Goal: Task Accomplishment & Management: Use online tool/utility

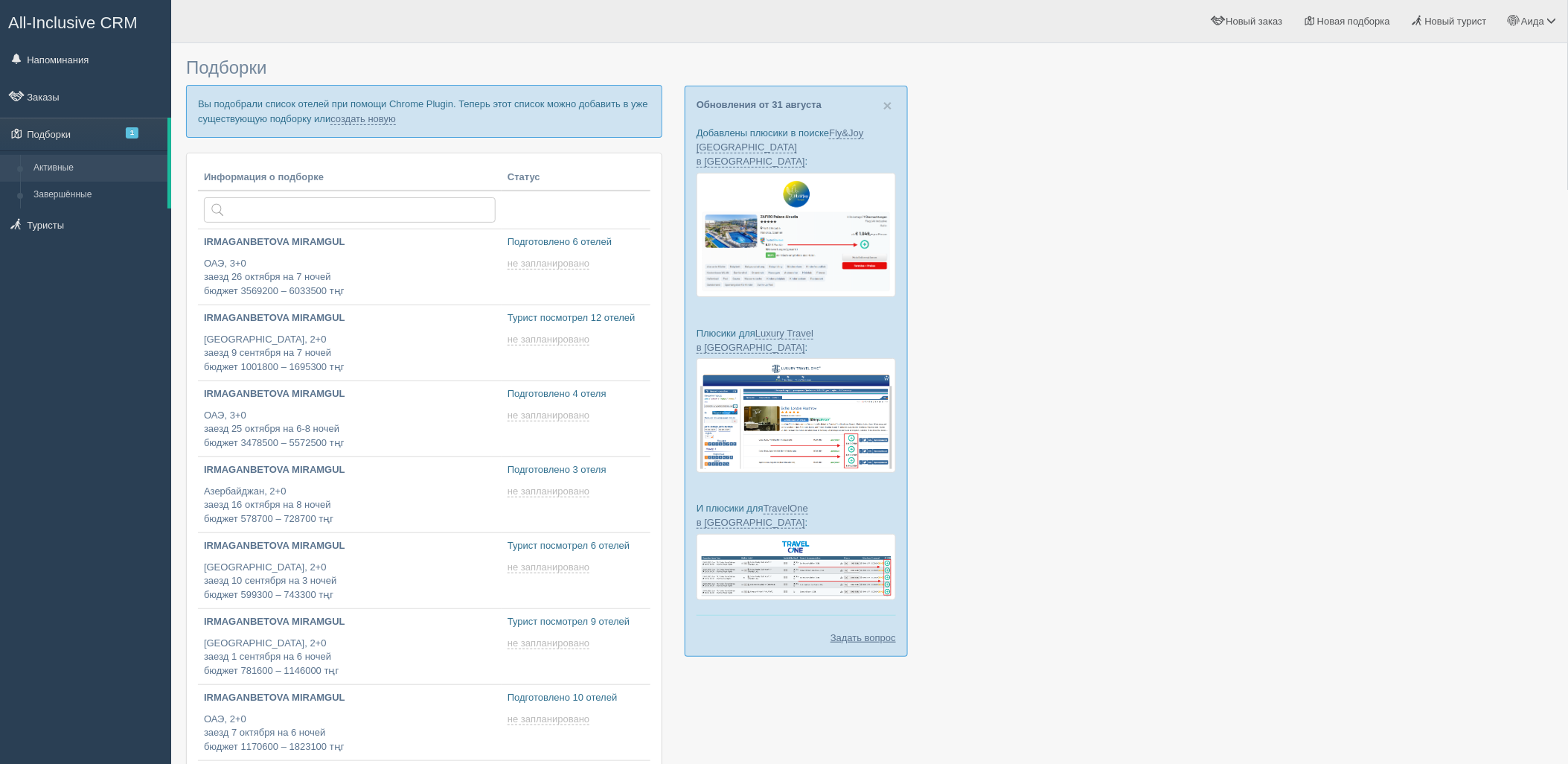
type input "[DATE] 16:05"
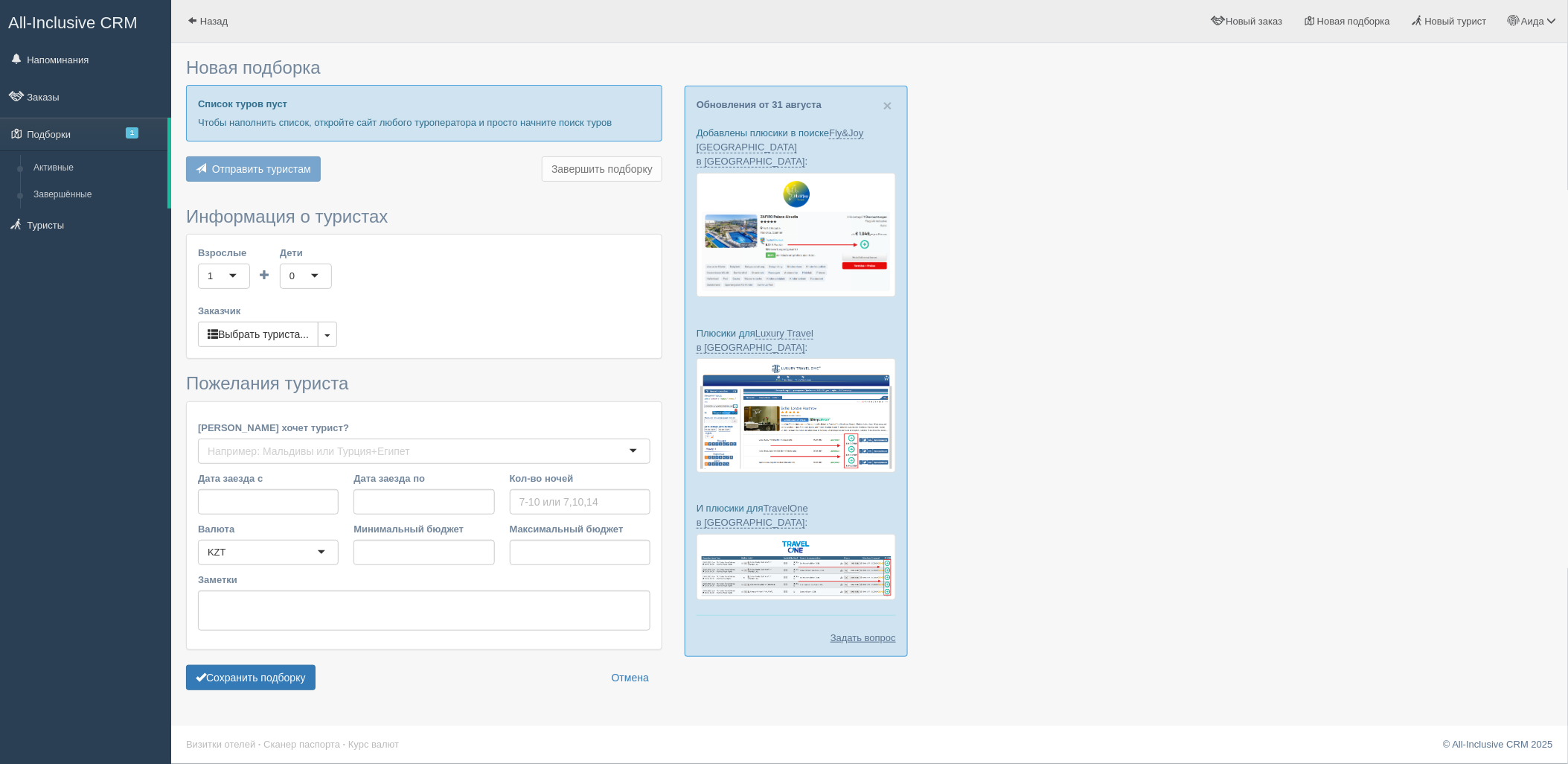
type input "3"
type input "390000"
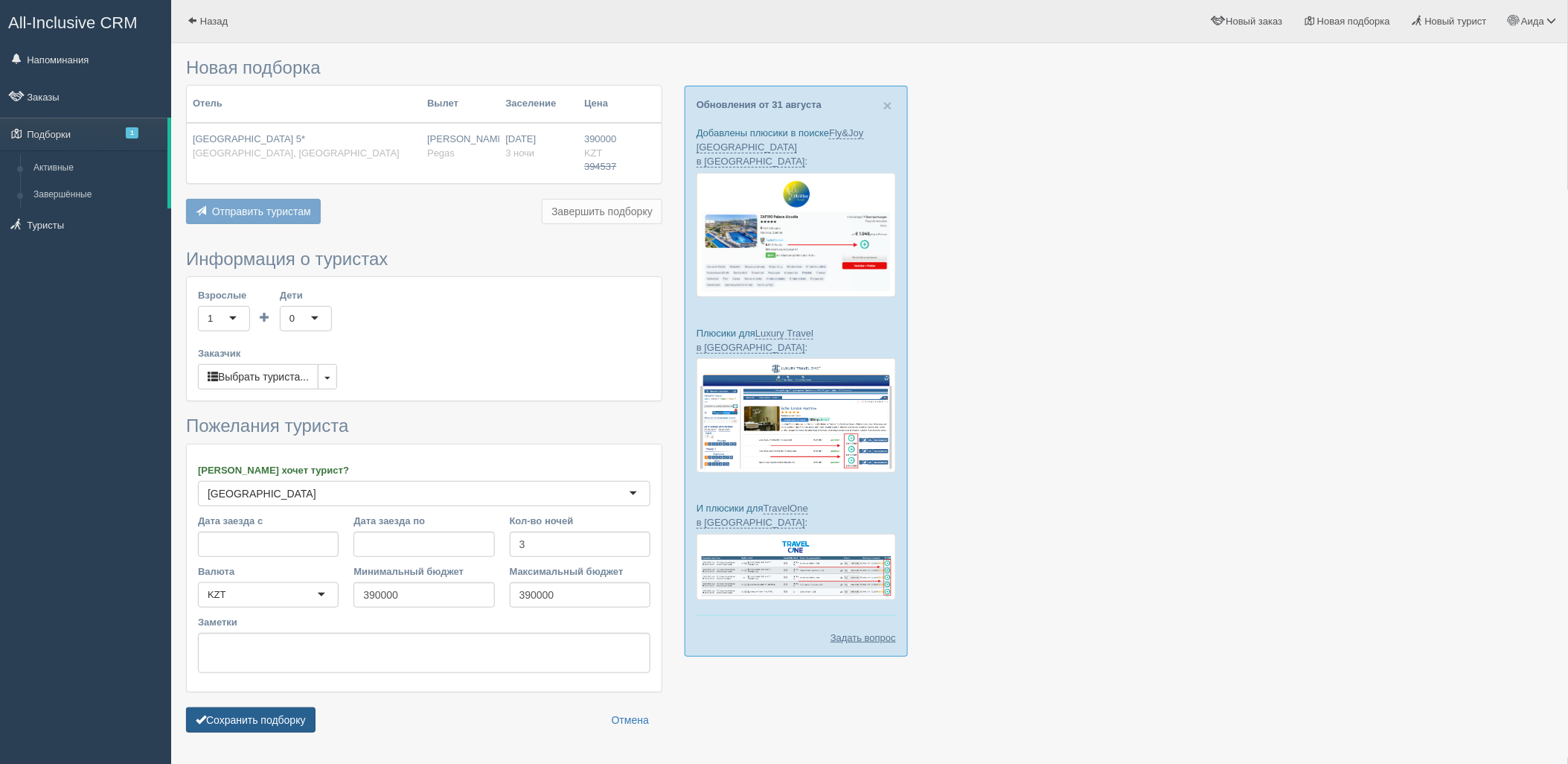
click at [239, 708] on button "Сохранить подборку" at bounding box center [251, 719] width 130 height 25
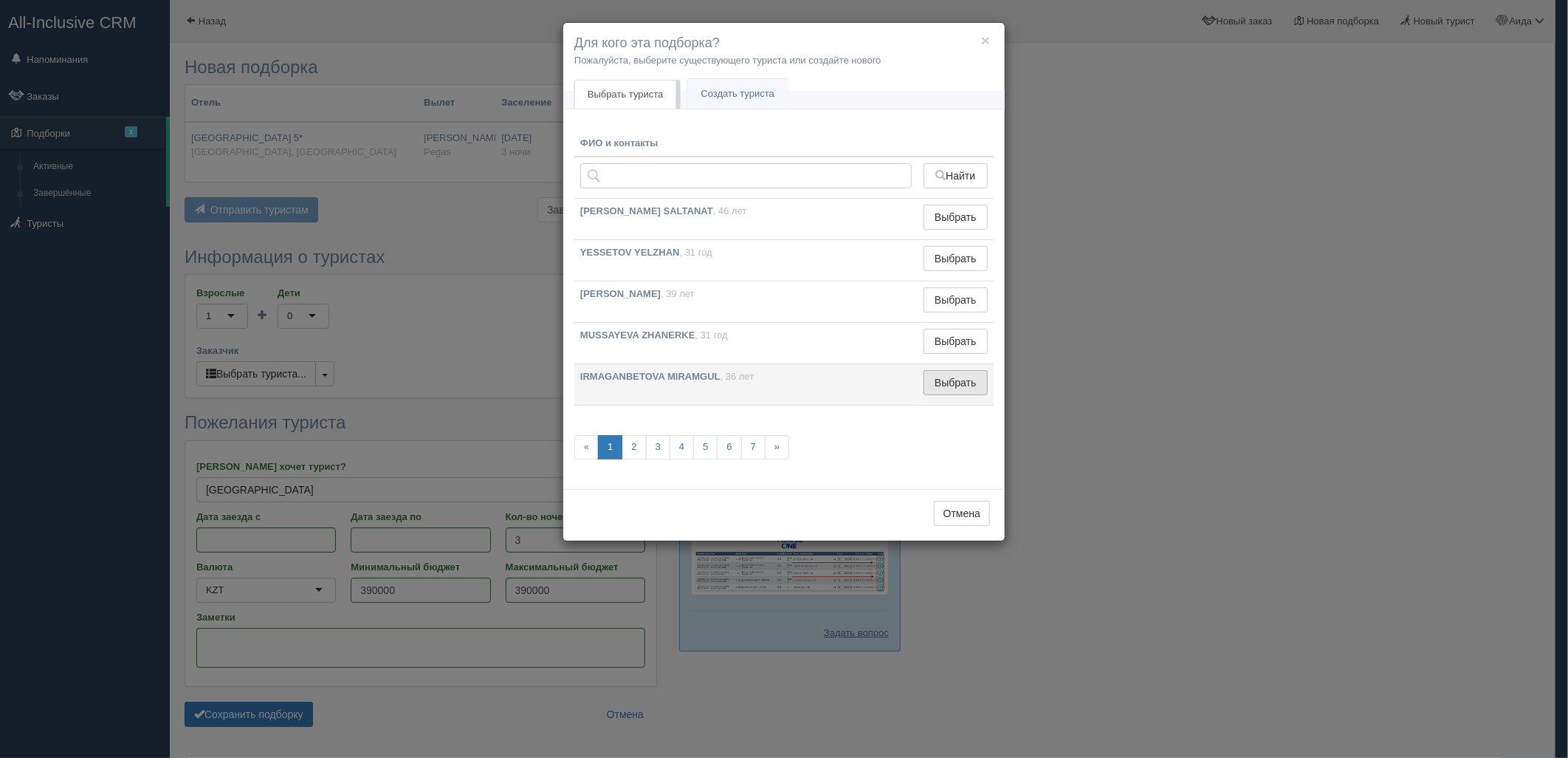
click at [963, 377] on button "Выбрать" at bounding box center [954, 382] width 64 height 25
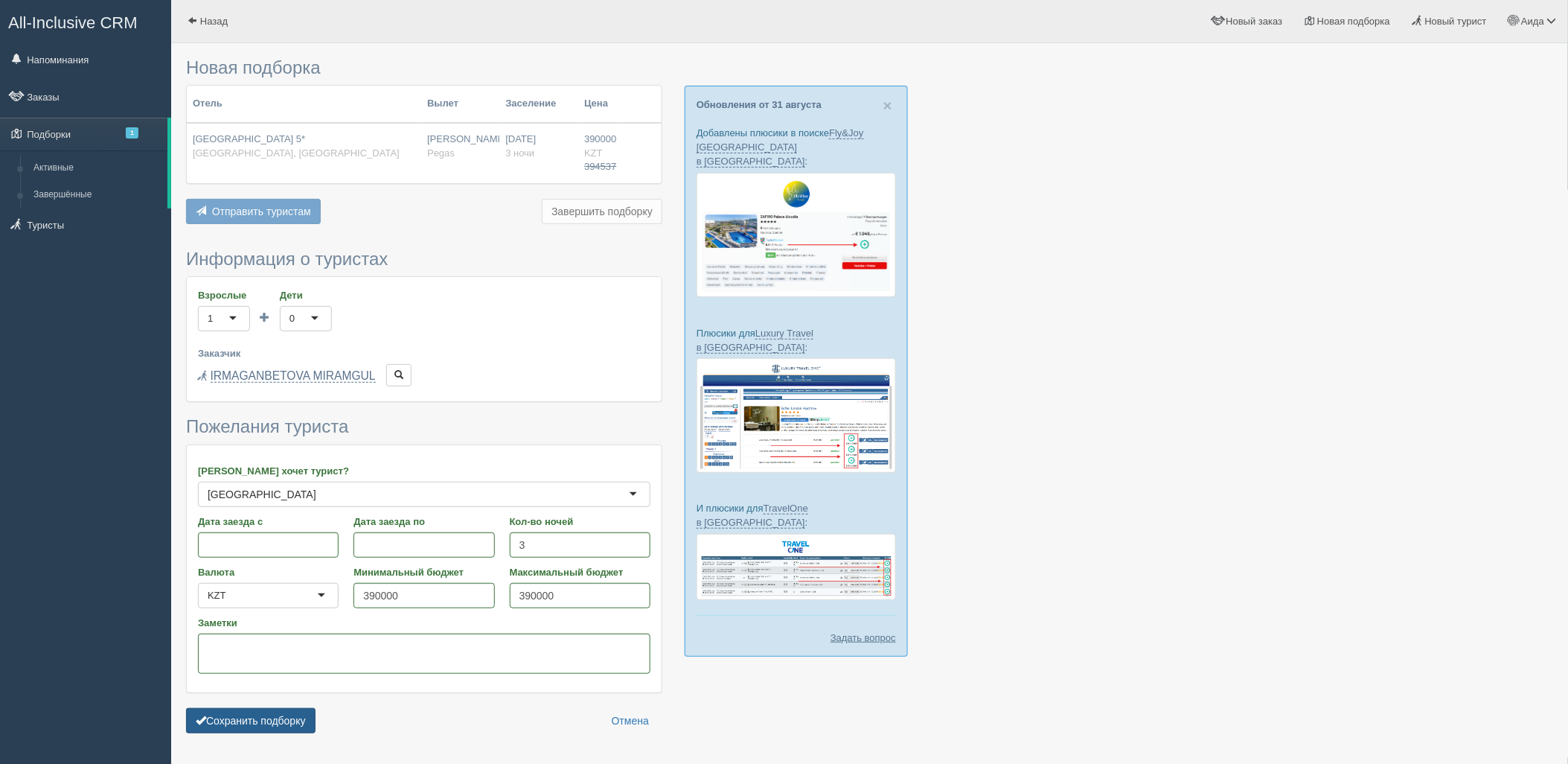
click at [301, 724] on button "Сохранить подборку" at bounding box center [251, 720] width 130 height 25
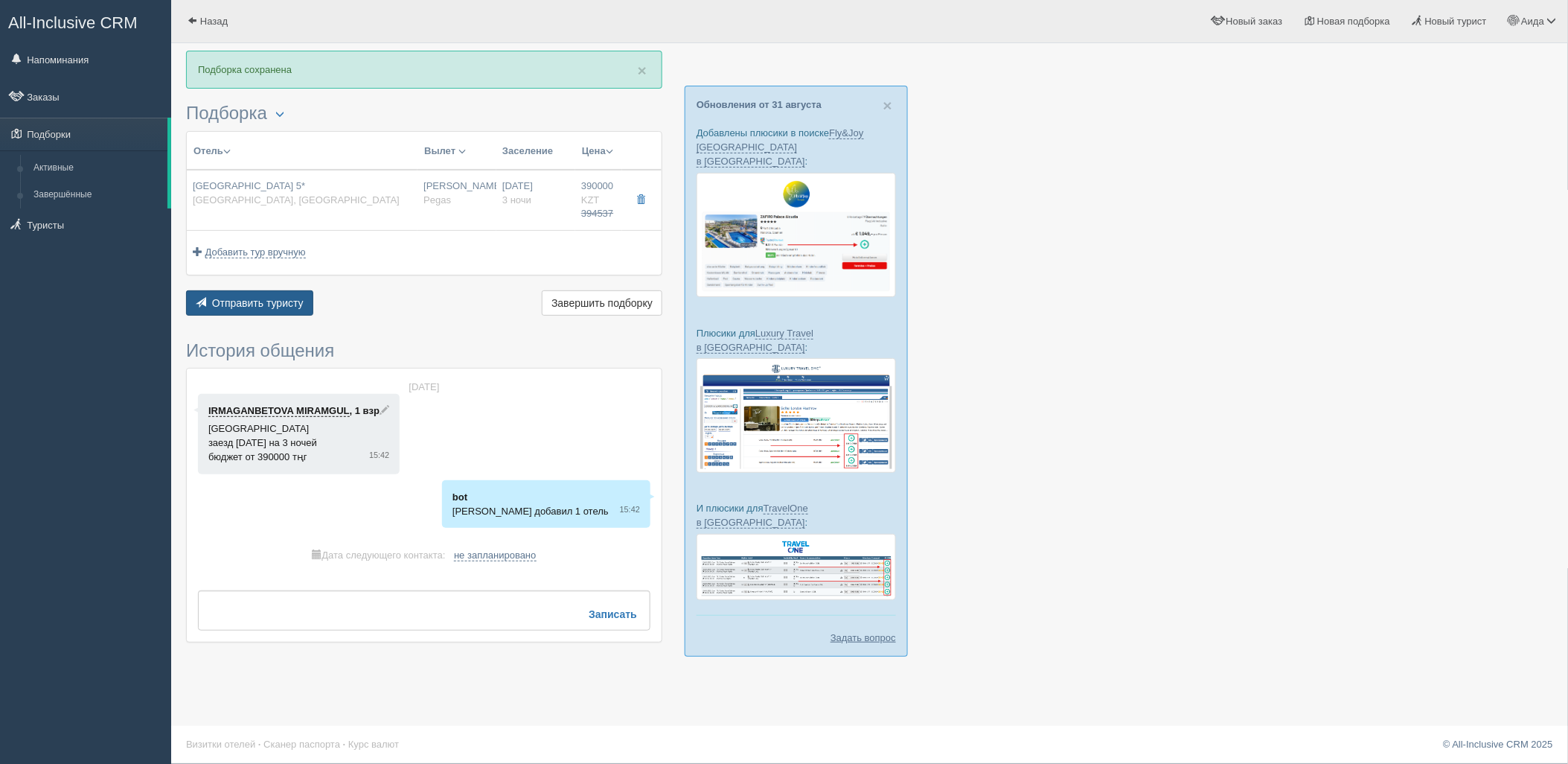
click at [281, 311] on button "Отправить туристу Отправить" at bounding box center [250, 303] width 128 height 25
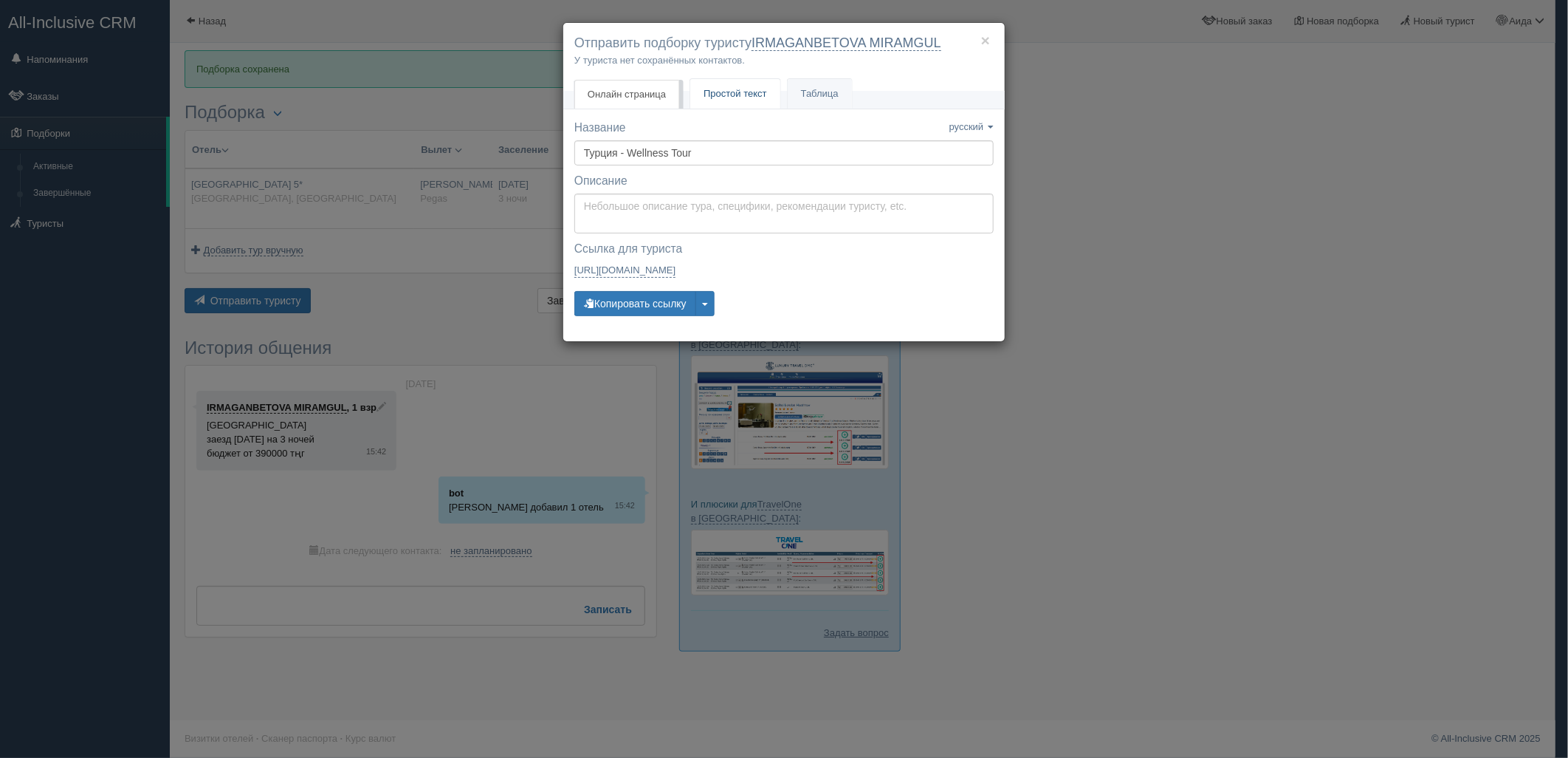
click at [720, 101] on link "Простой текст Текст" at bounding box center [735, 93] width 90 height 31
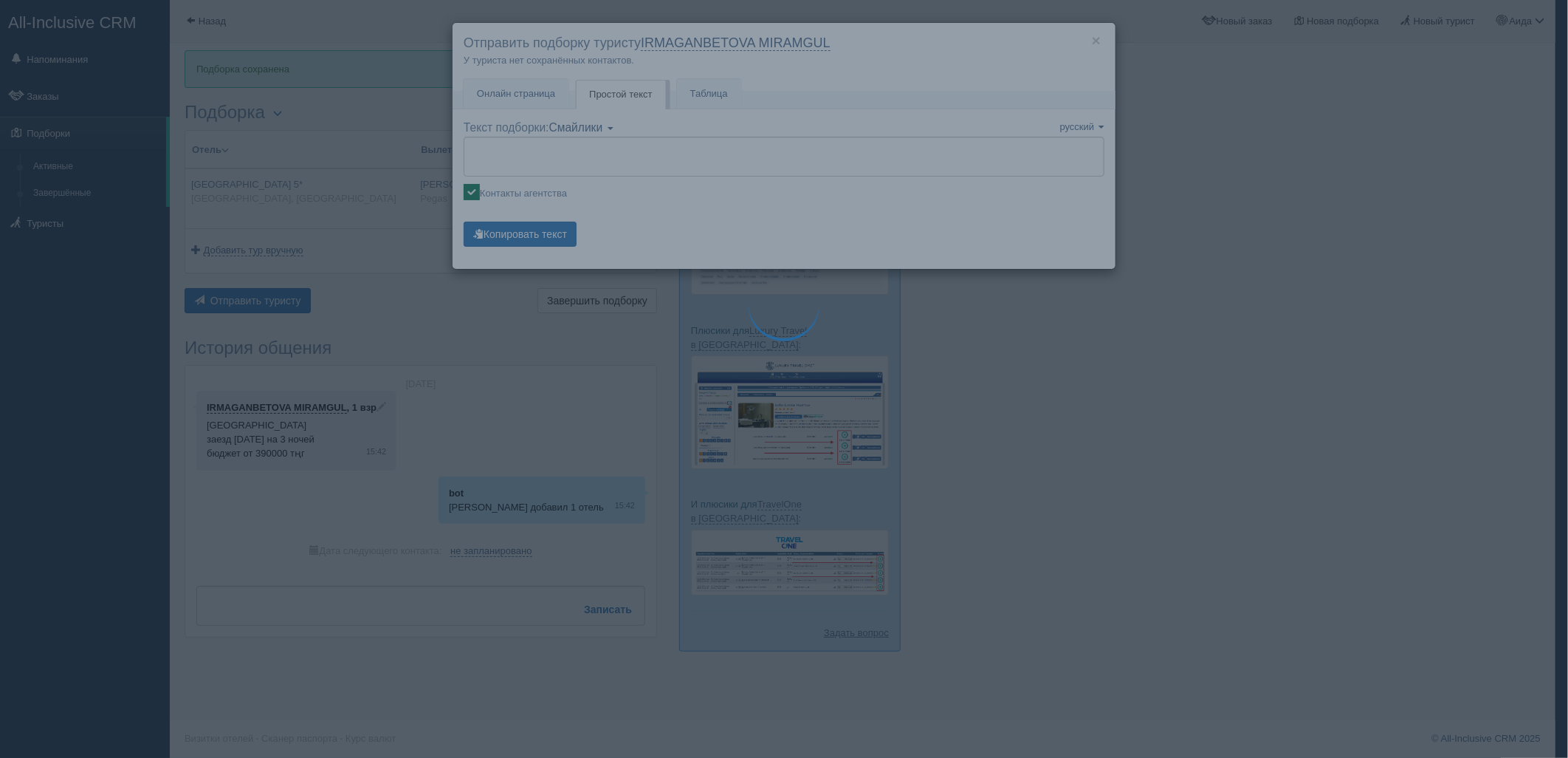
type textarea "🌞 Loremi dolo! Sitametcon Adi elitseddoei temporinc utlabore: 🌎 Etdolo, Magnaal…"
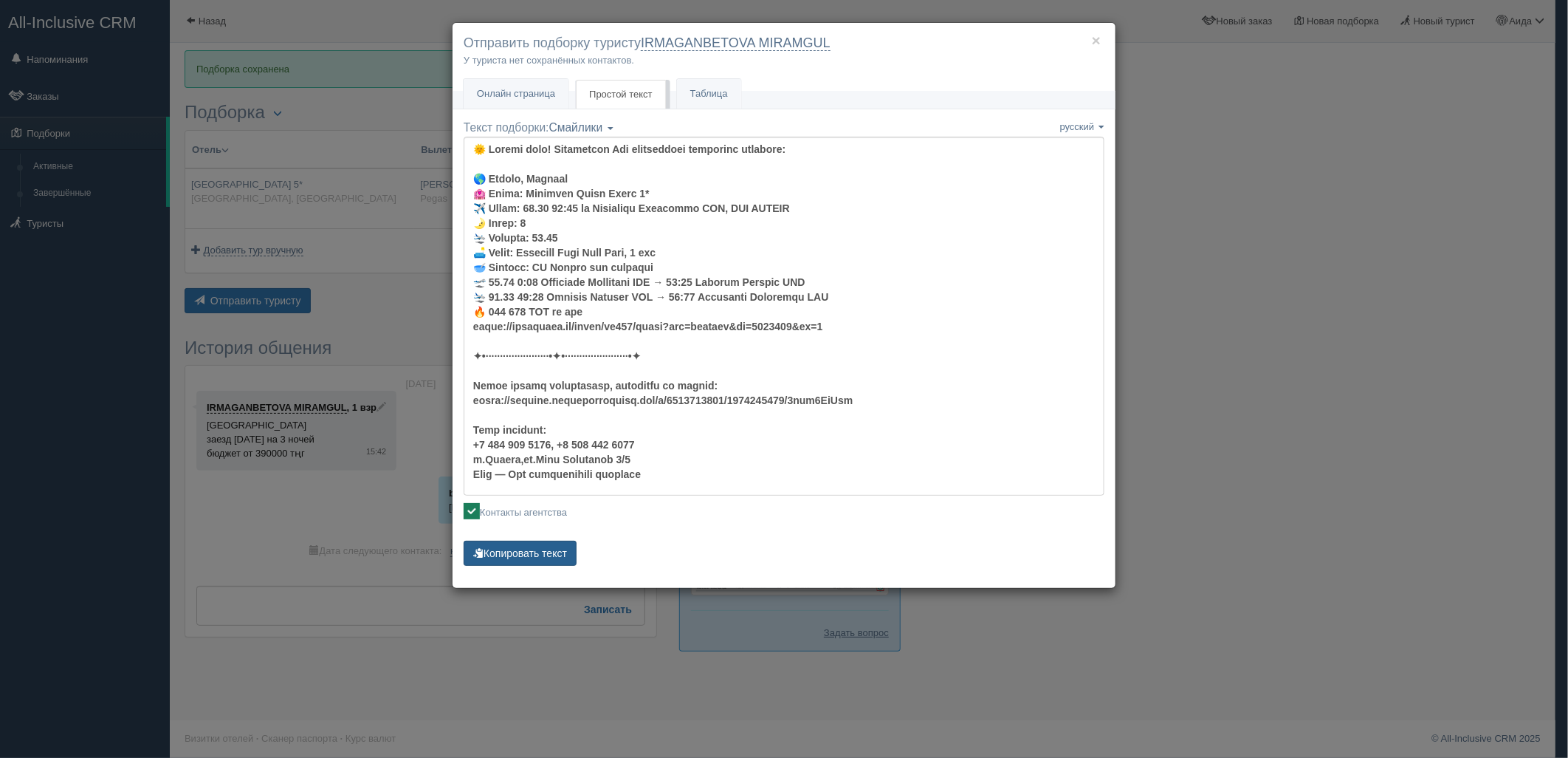
click at [517, 548] on button "Копировать текст" at bounding box center [520, 553] width 113 height 25
drag, startPoint x: 534, startPoint y: 552, endPoint x: 542, endPoint y: 547, distance: 9.4
click at [534, 552] on button "Копировать текст" at bounding box center [520, 553] width 113 height 25
